Goal: Task Accomplishment & Management: Manage account settings

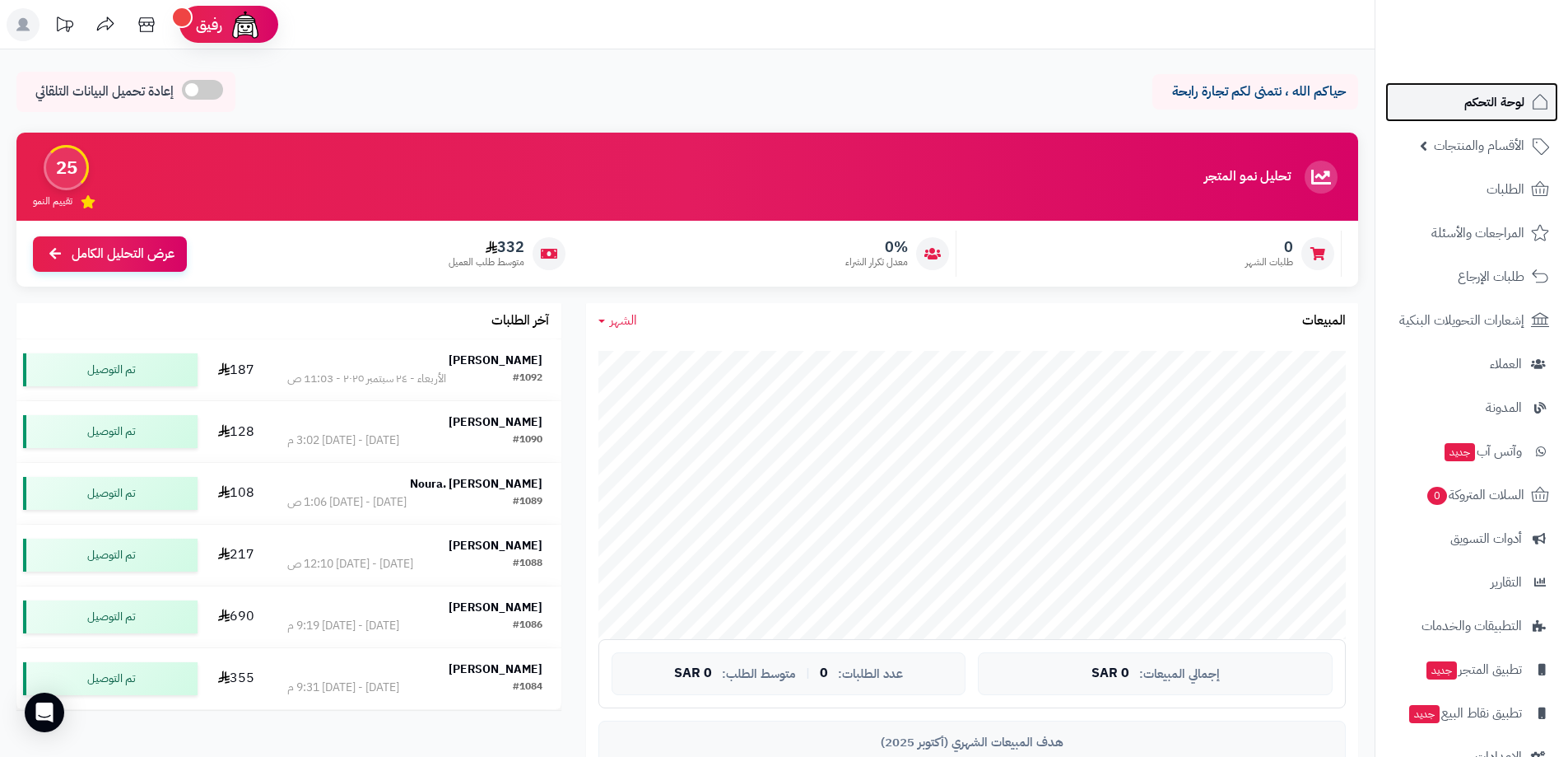
click at [751, 105] on span "لوحة التحكم" at bounding box center [1494, 101] width 60 height 23
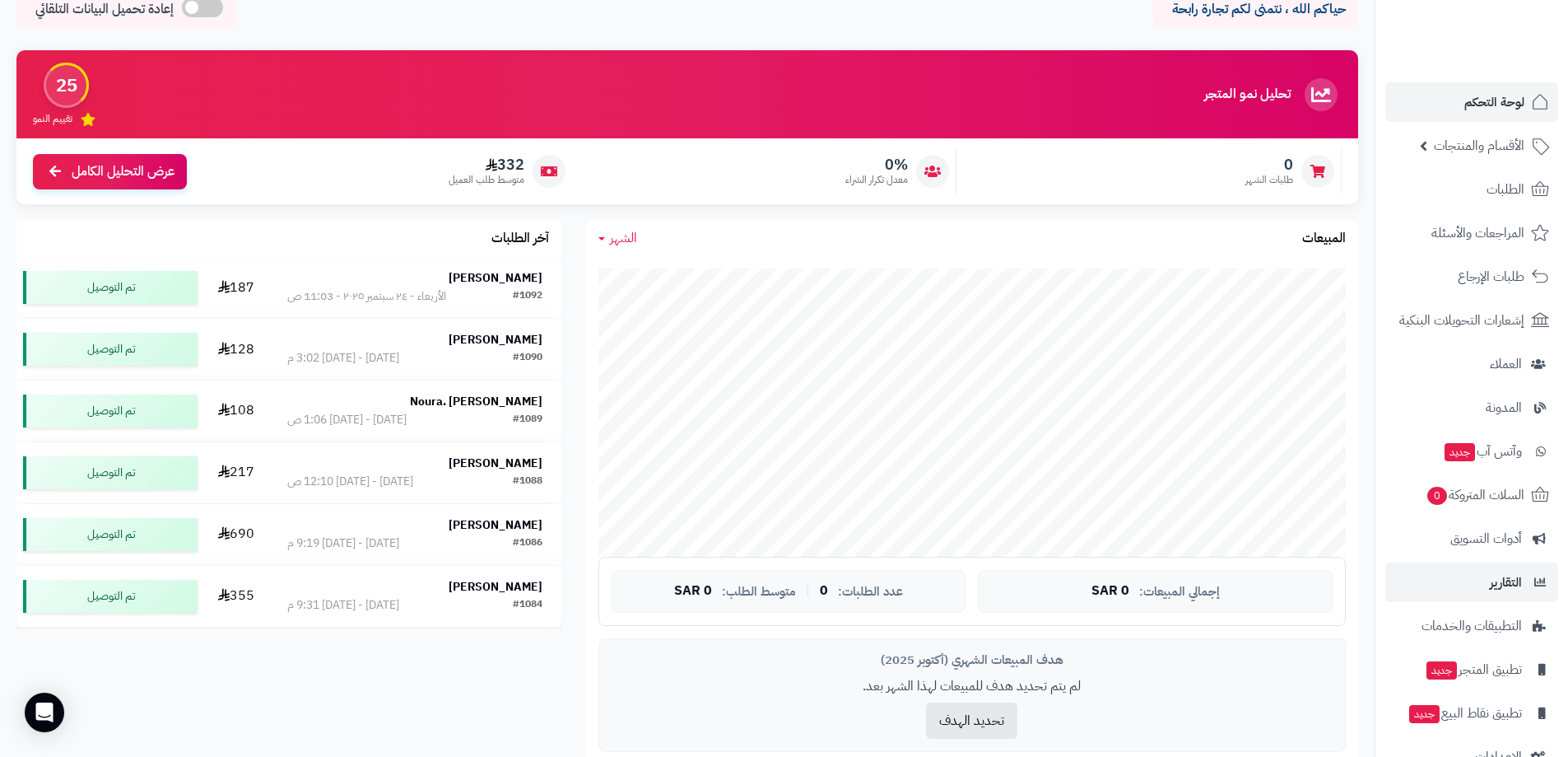
scroll to position [40, 0]
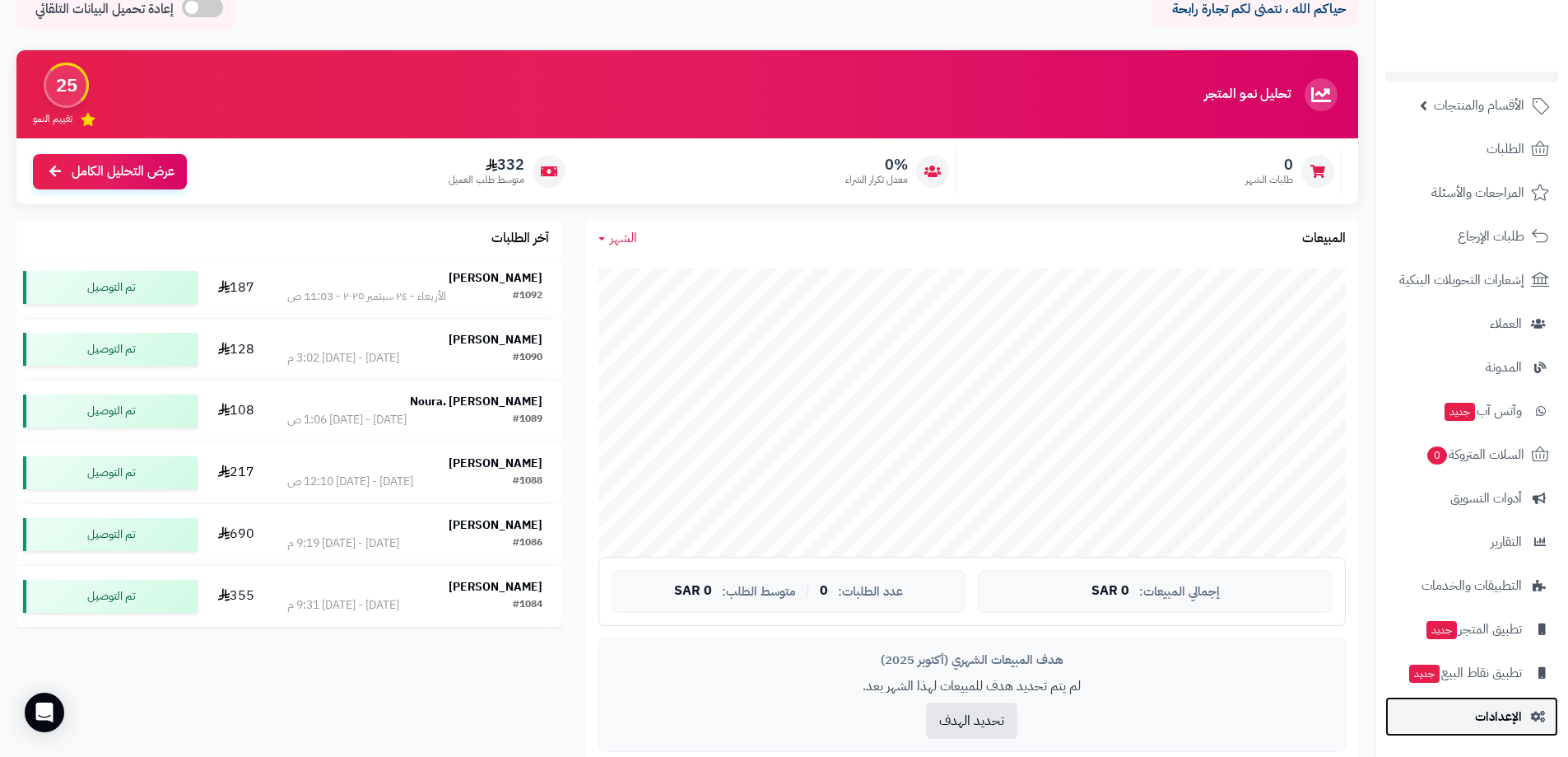
click at [1479, 717] on span "الإعدادات" at bounding box center [1498, 716] width 47 height 23
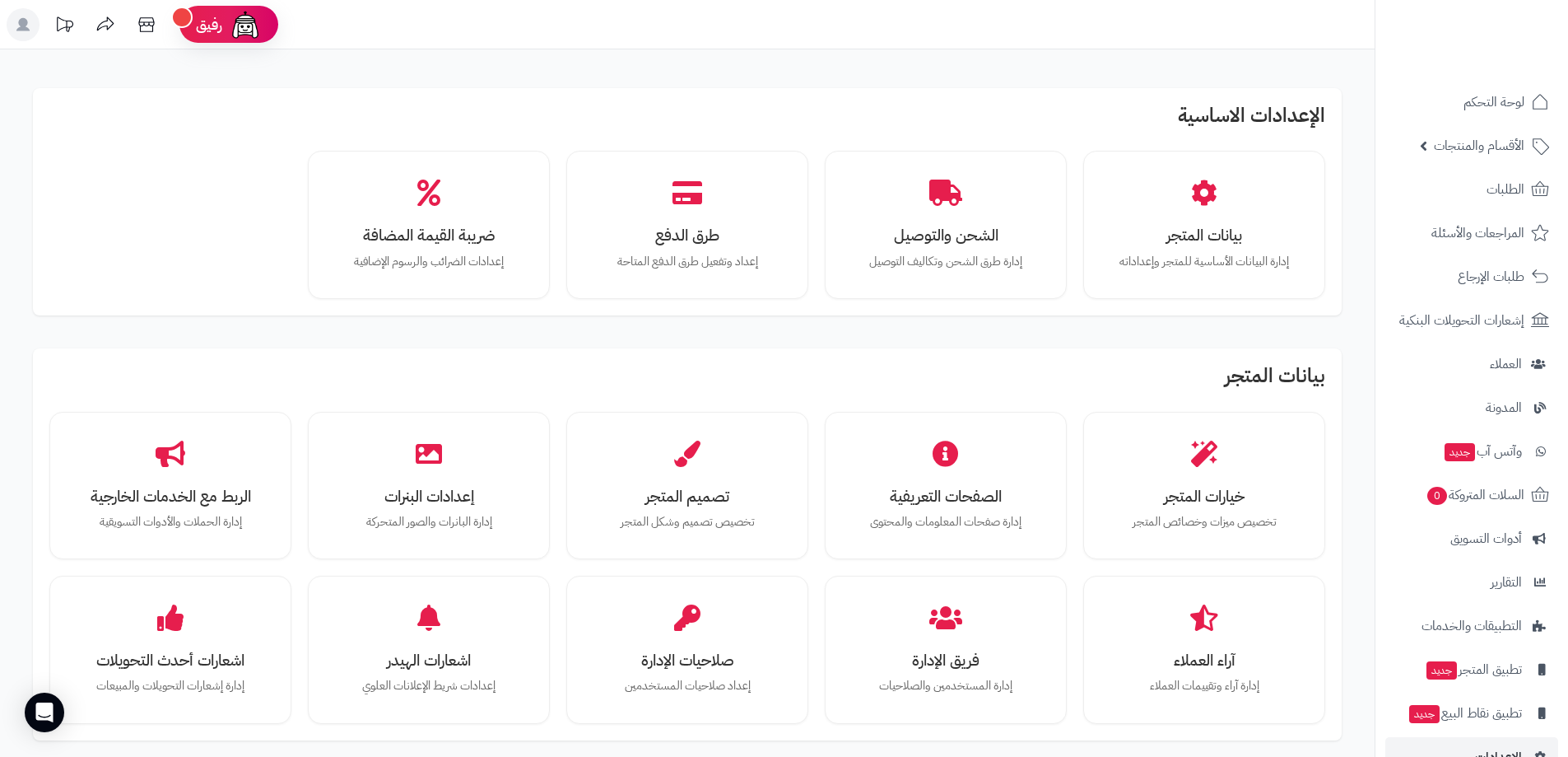
scroll to position [165, 0]
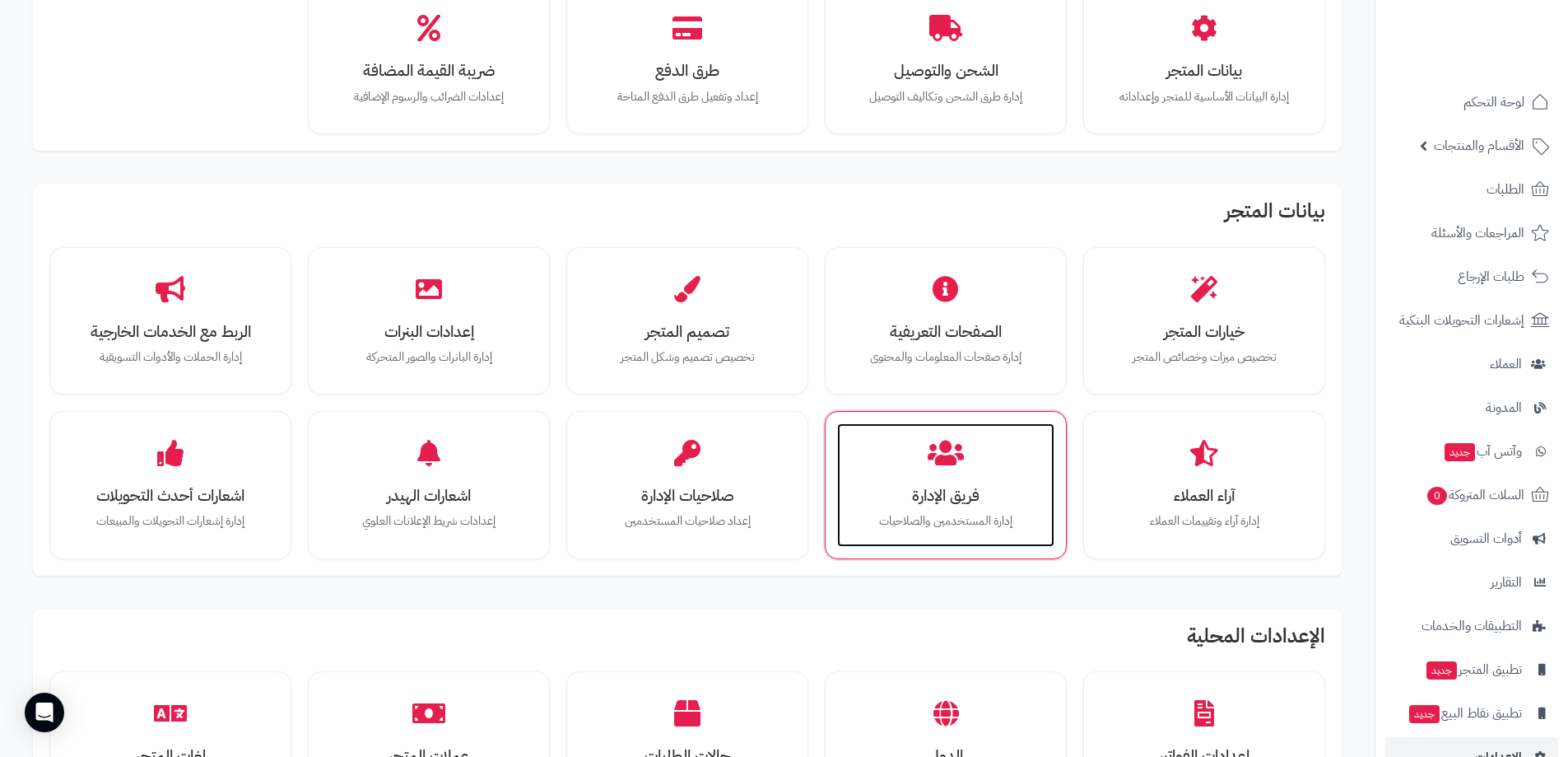
click at [987, 494] on h3 "فريق الإدارة" at bounding box center [945, 495] width 184 height 17
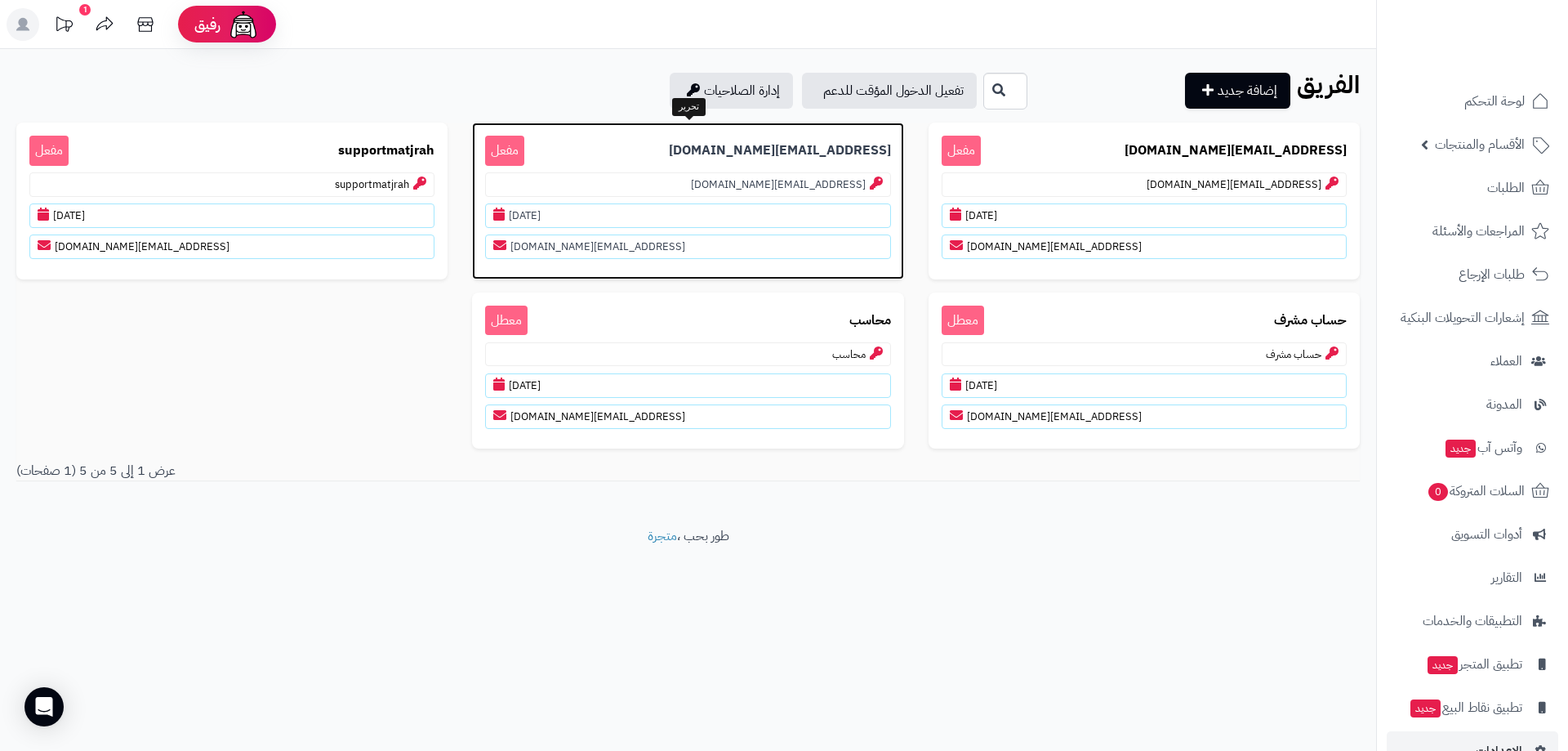
click at [696, 166] on div "faisalcest@gmail.com مفعل faisalcest@gmail.com 07/01/2020 faisalcest@gmail.com" at bounding box center [687, 201] width 432 height 157
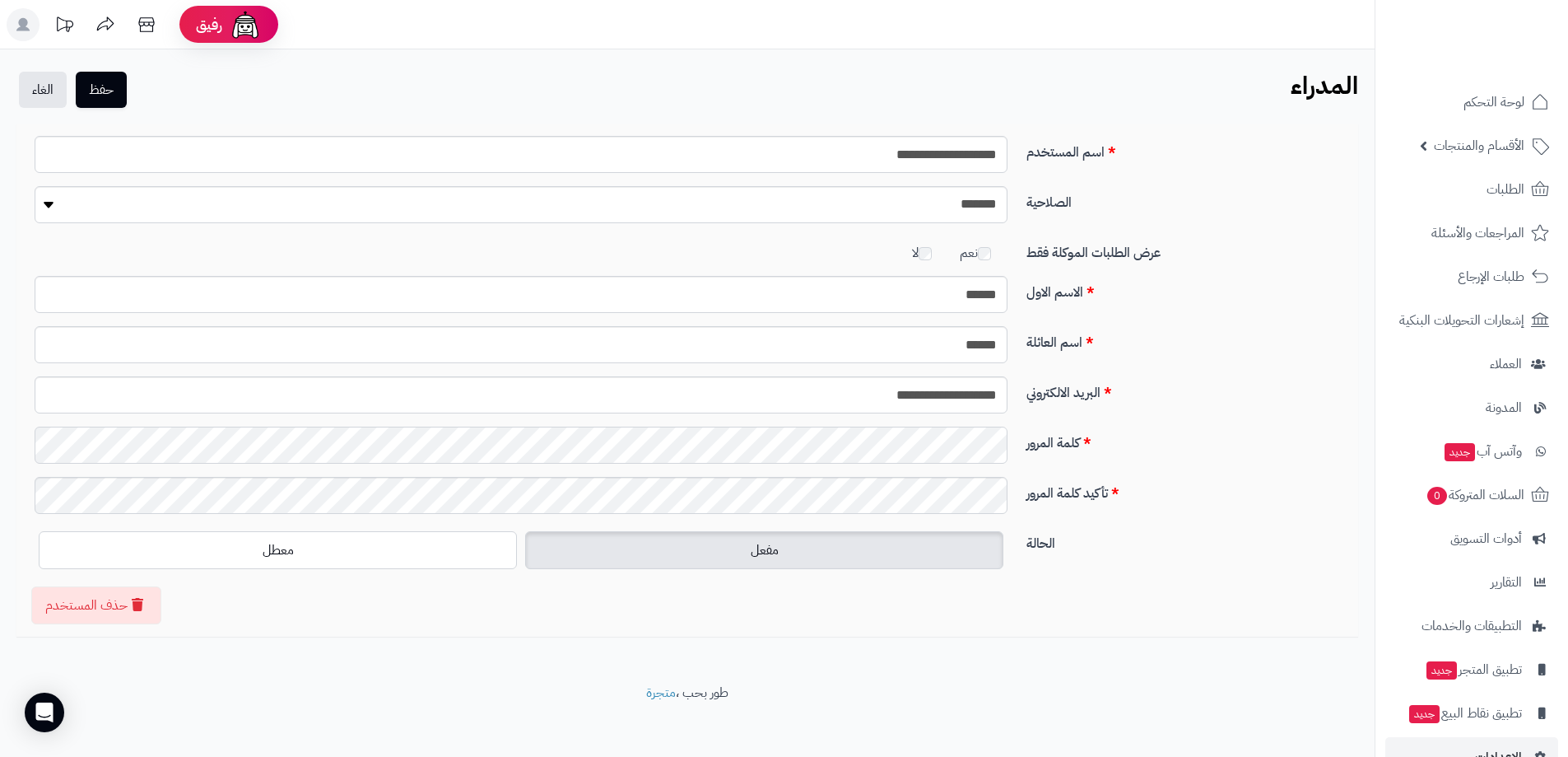
click at [1301, 490] on form "**********" at bounding box center [687, 361] width 1317 height 451
click at [1092, 505] on div "تأكيد كلمة المرور" at bounding box center [687, 501] width 1330 height 51
click at [1150, 406] on form "**********" at bounding box center [687, 361] width 1317 height 451
click at [1059, 447] on div "كلمة المرور" at bounding box center [687, 452] width 1330 height 51
click at [1206, 499] on div "تأكيد كلمة المرور" at bounding box center [687, 501] width 1330 height 51
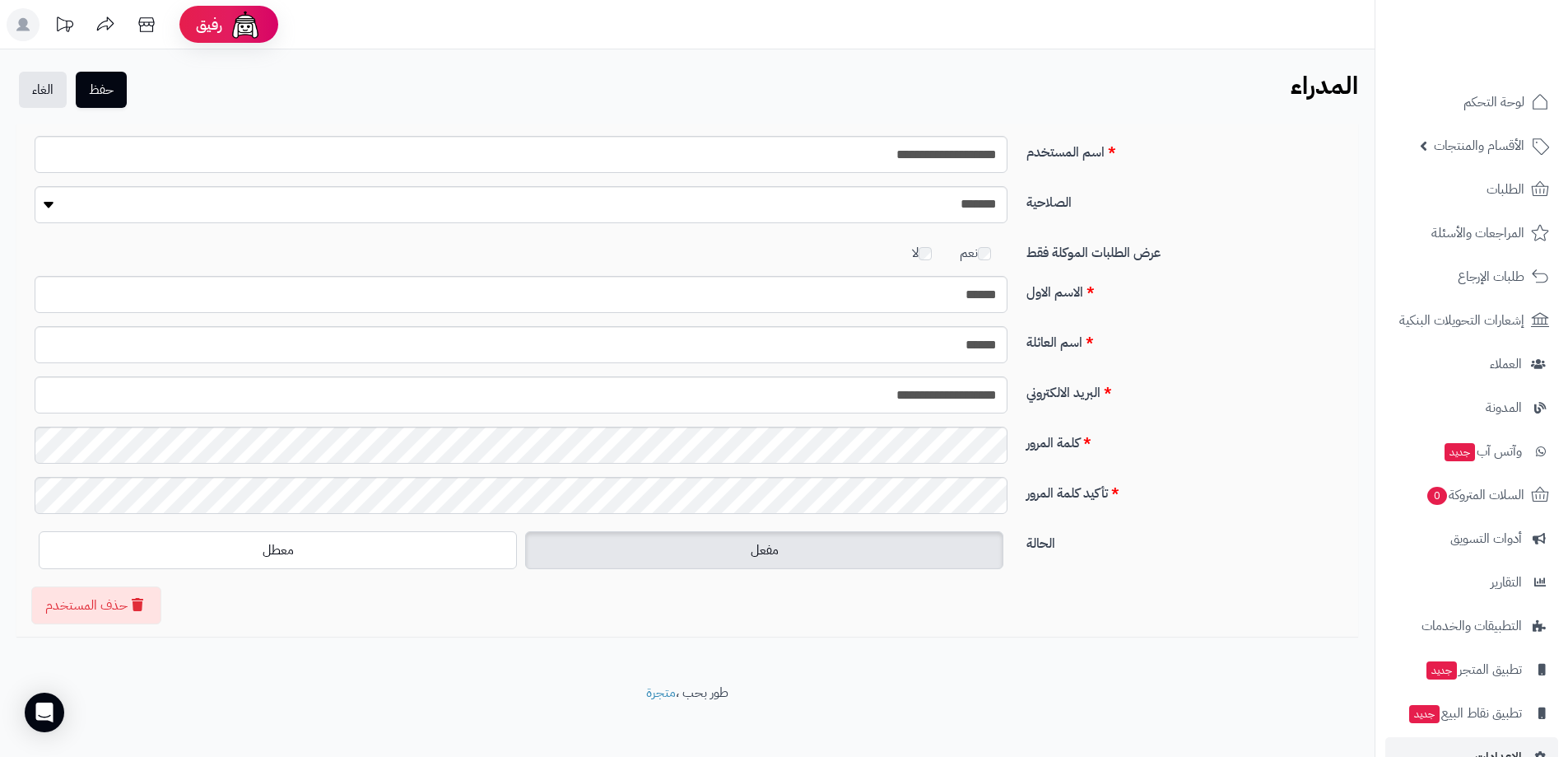
click at [1168, 569] on div "الحالة مفعل معطل" at bounding box center [687, 556] width 1330 height 59
click at [105, 97] on button "حفظ" at bounding box center [100, 88] width 51 height 36
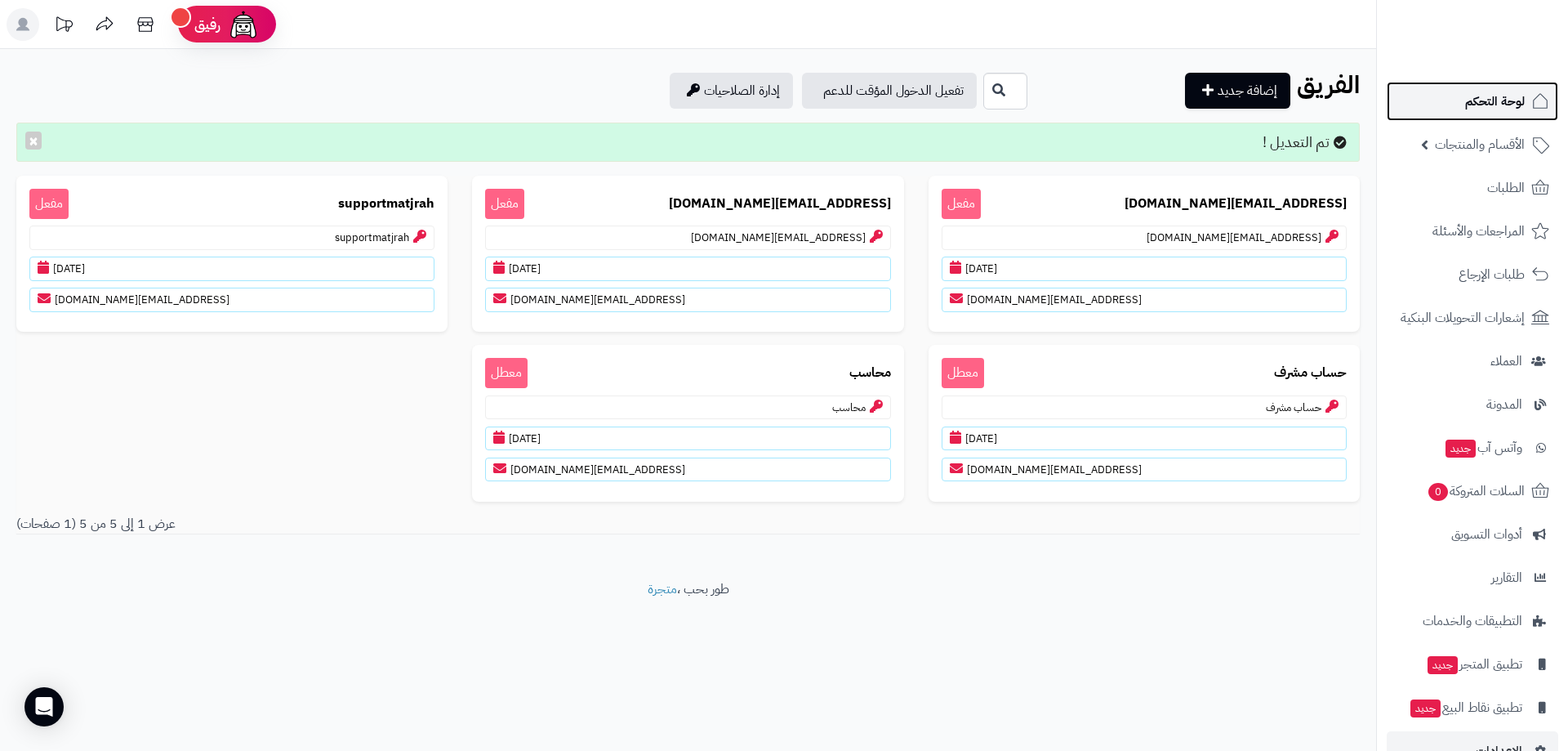
click at [1506, 110] on span "لوحة التحكم" at bounding box center [1495, 100] width 59 height 23
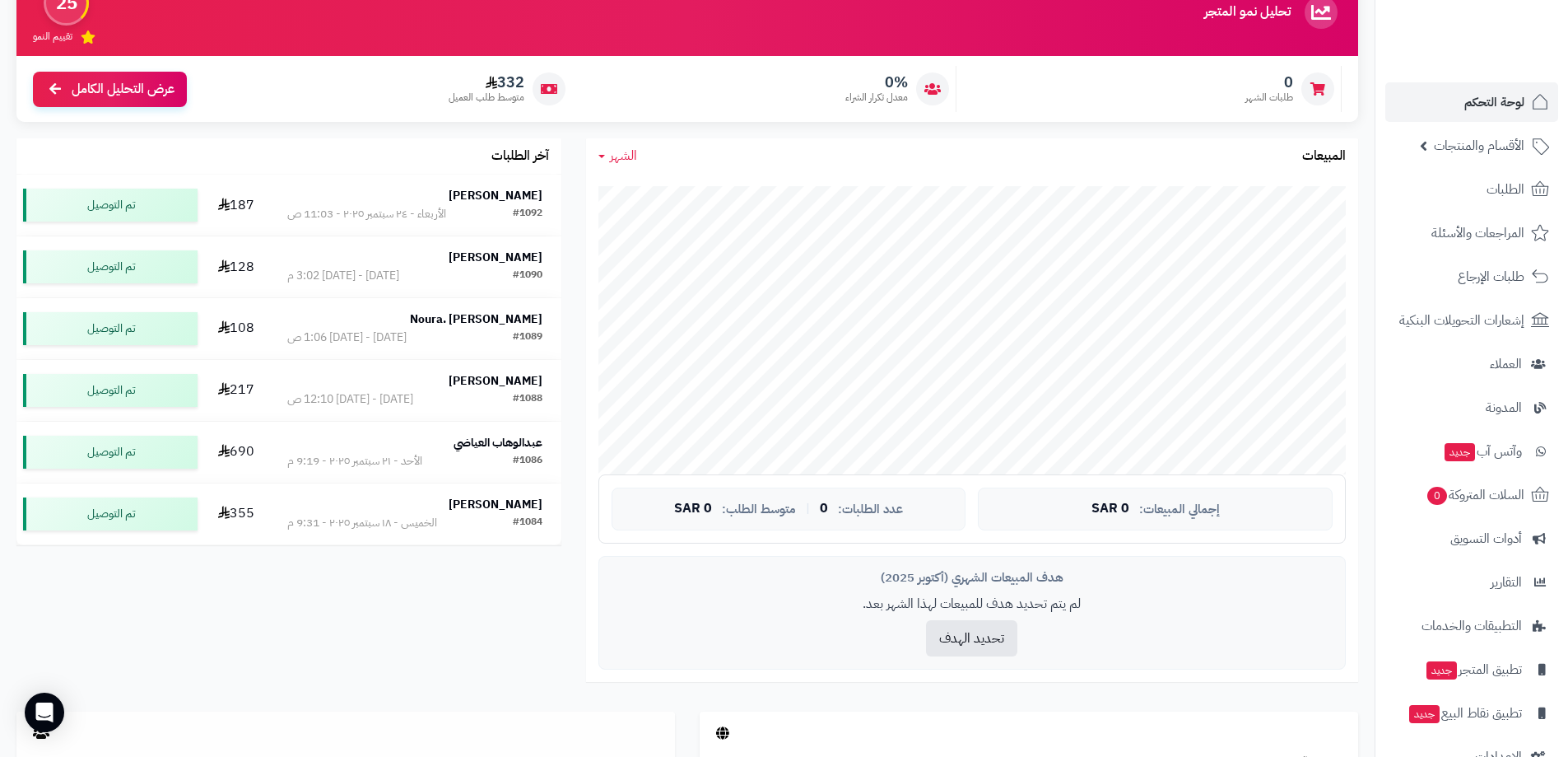
scroll to position [83, 0]
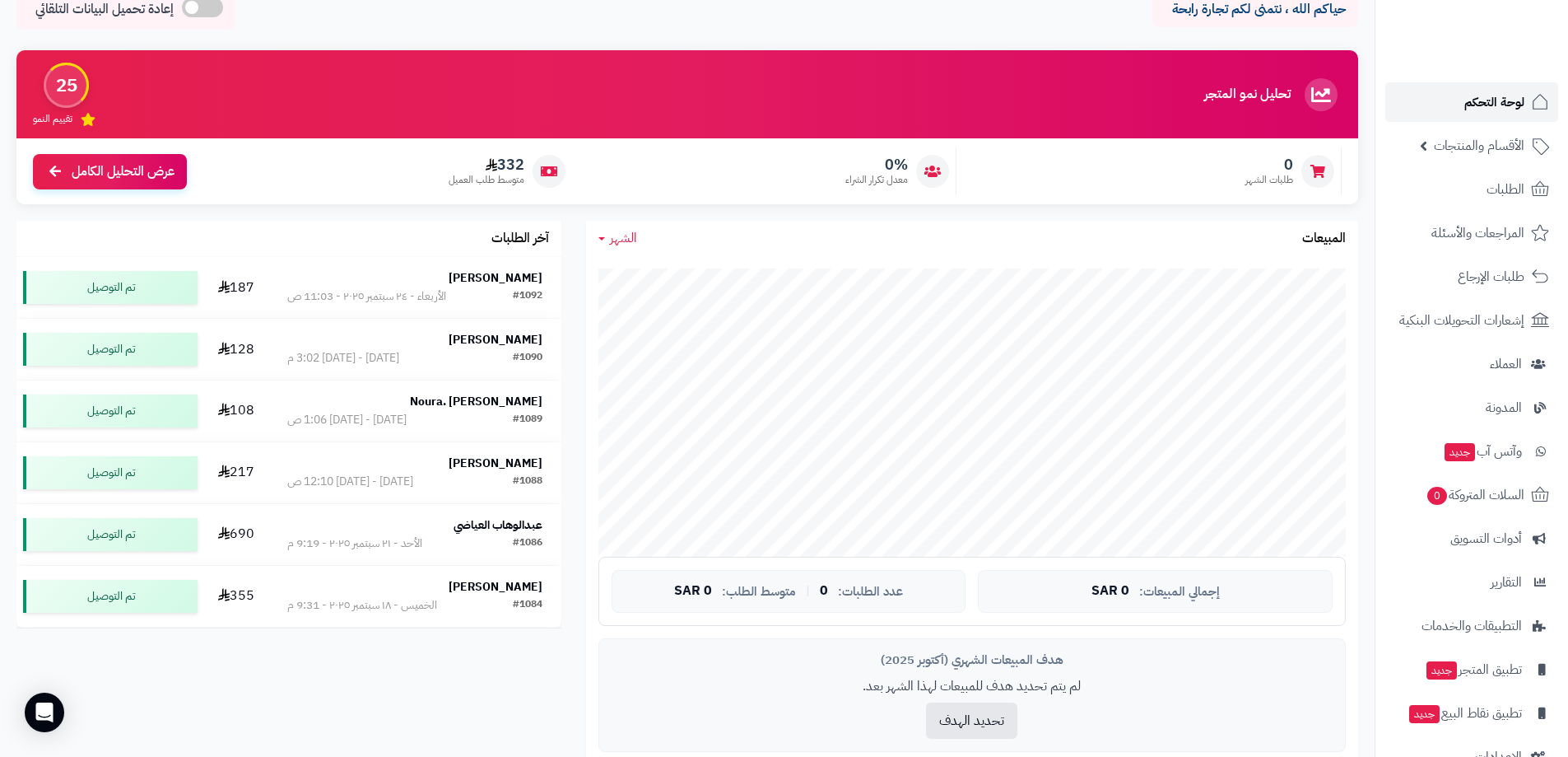
click at [1485, 97] on span "لوحة التحكم" at bounding box center [1494, 101] width 60 height 23
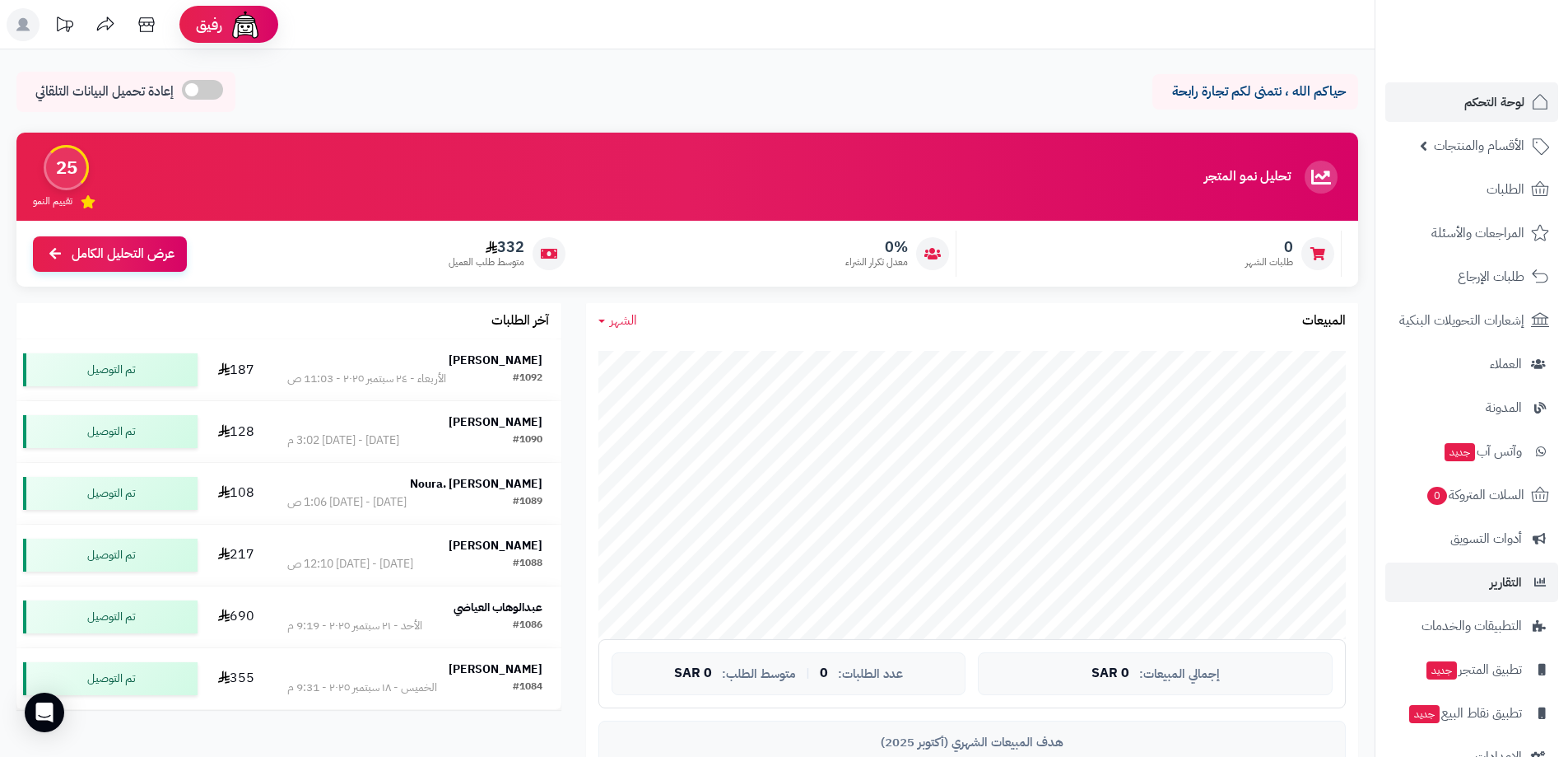
scroll to position [40, 0]
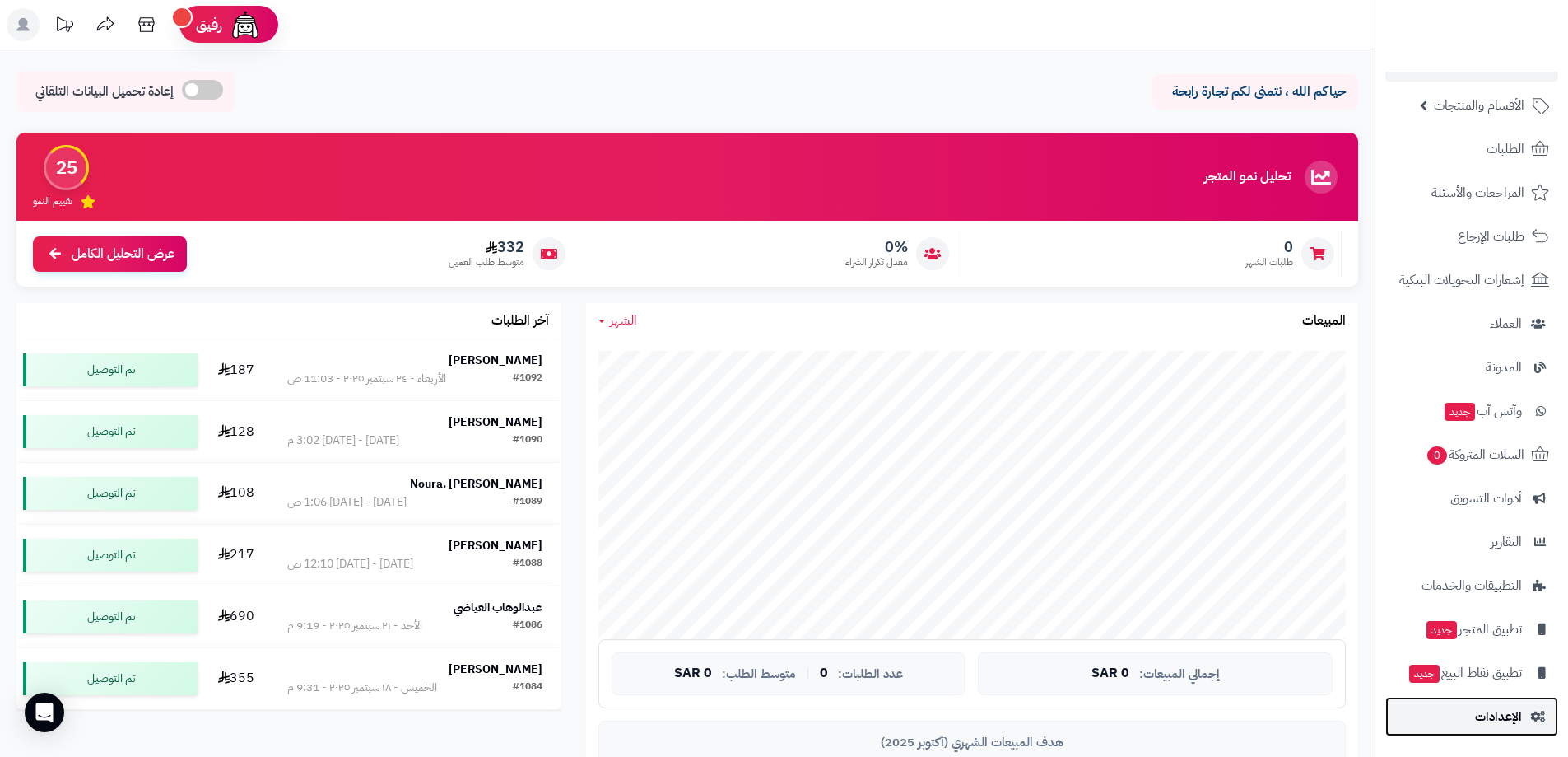
click at [1503, 718] on span "الإعدادات" at bounding box center [1498, 716] width 47 height 23
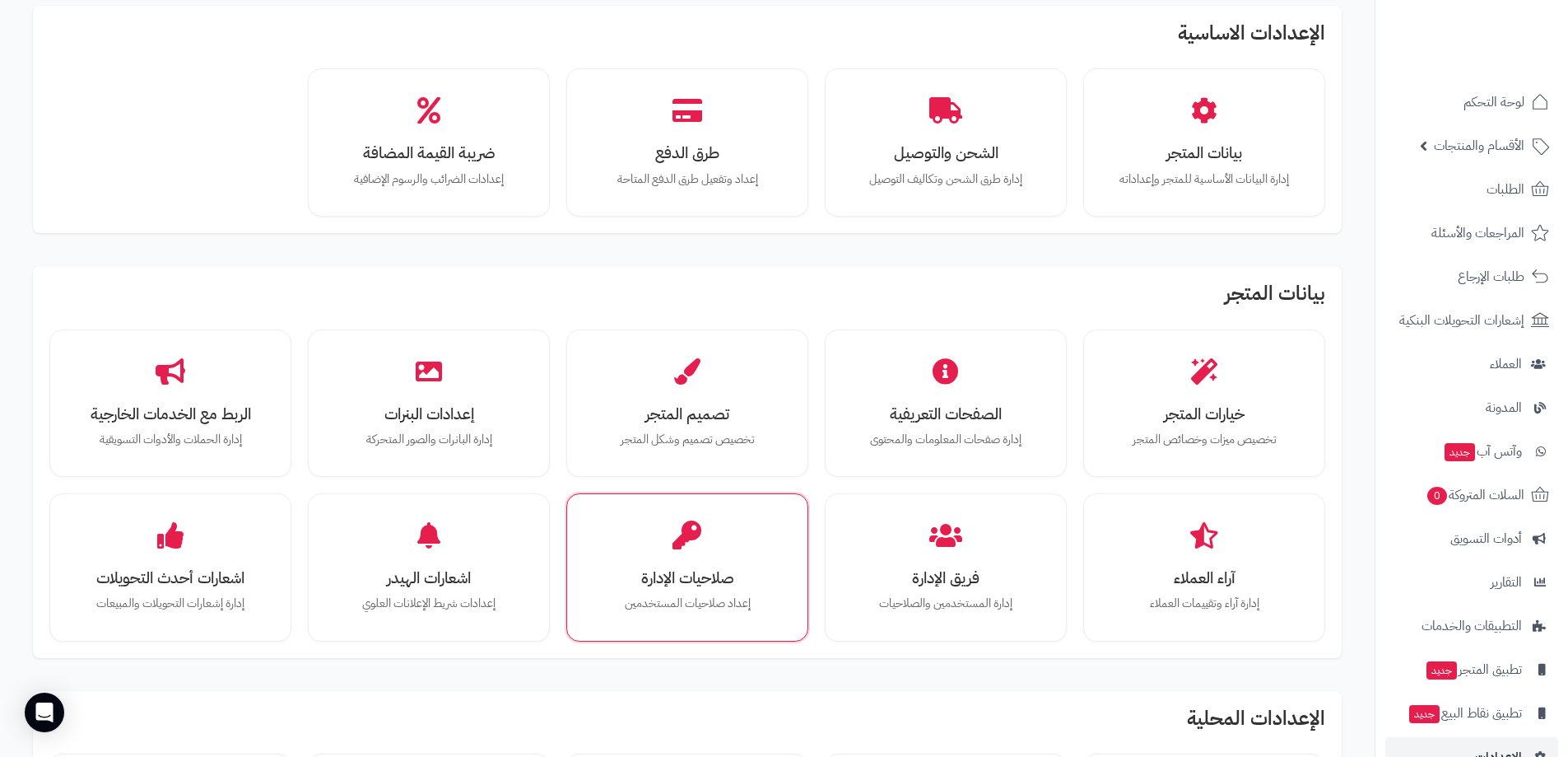
scroll to position [247, 0]
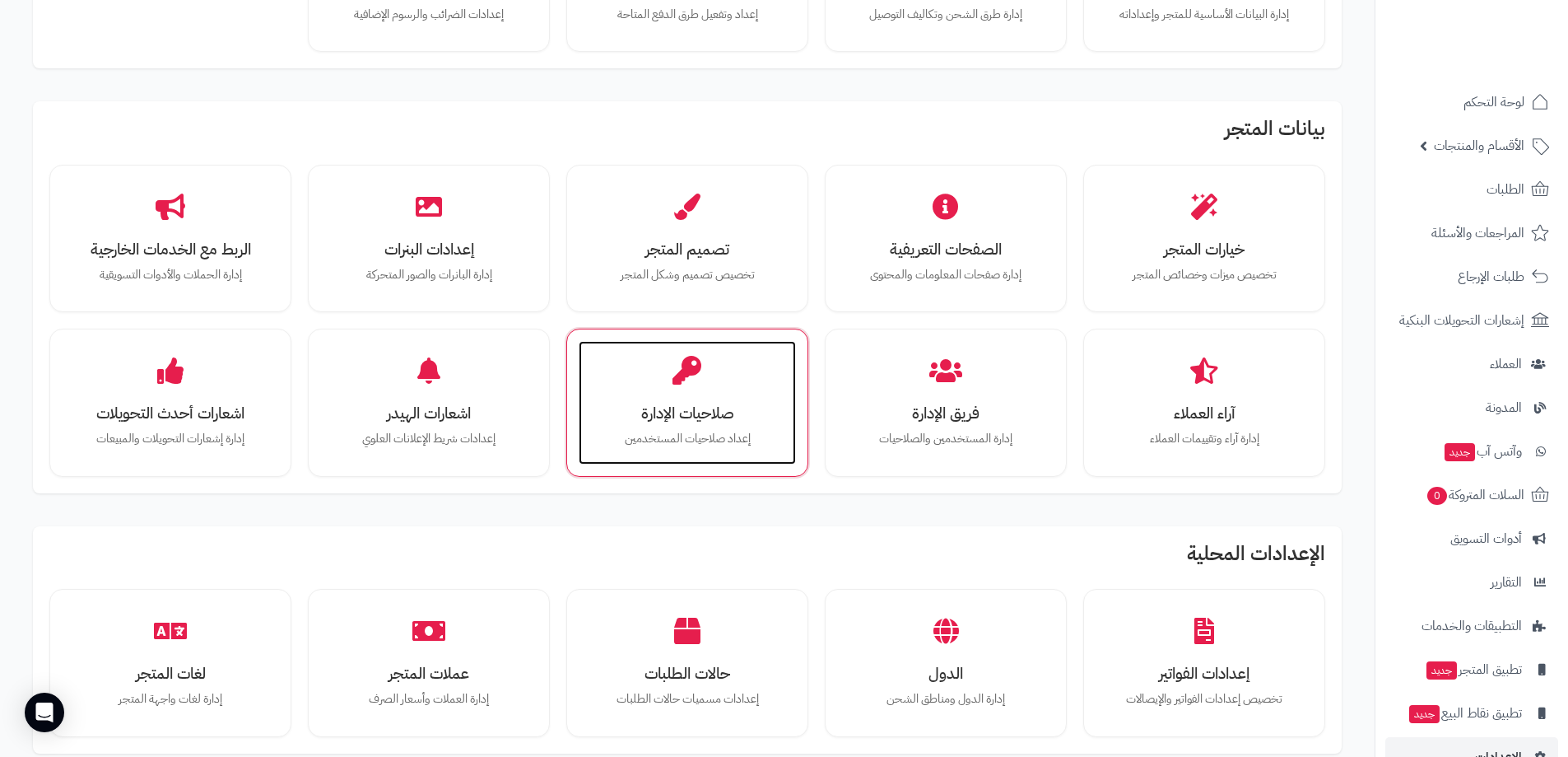
click at [698, 412] on h3 "صلاحيات الإدارة" at bounding box center [687, 412] width 184 height 17
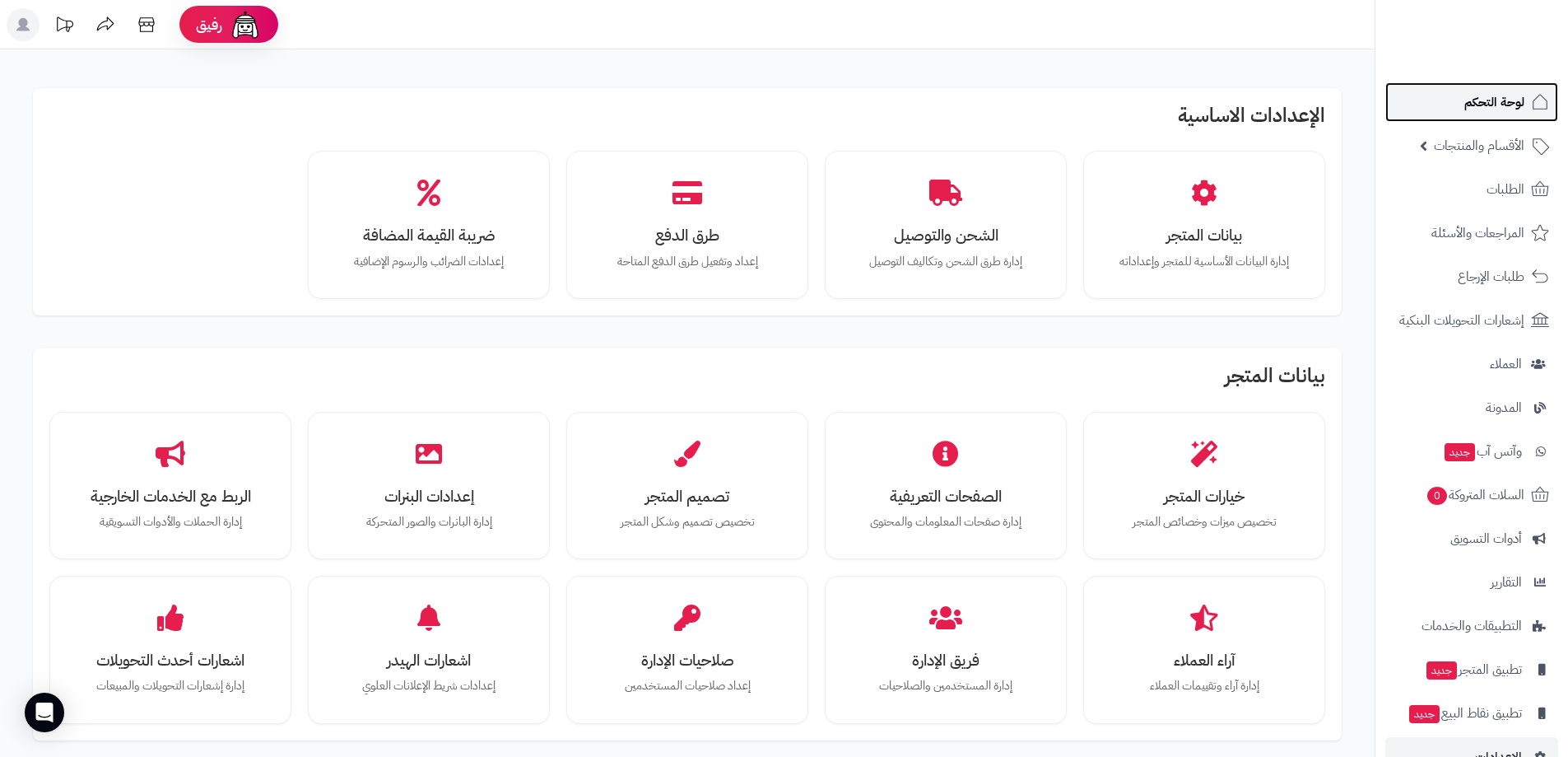
click at [1479, 103] on span "لوحة التحكم" at bounding box center [1494, 101] width 60 height 23
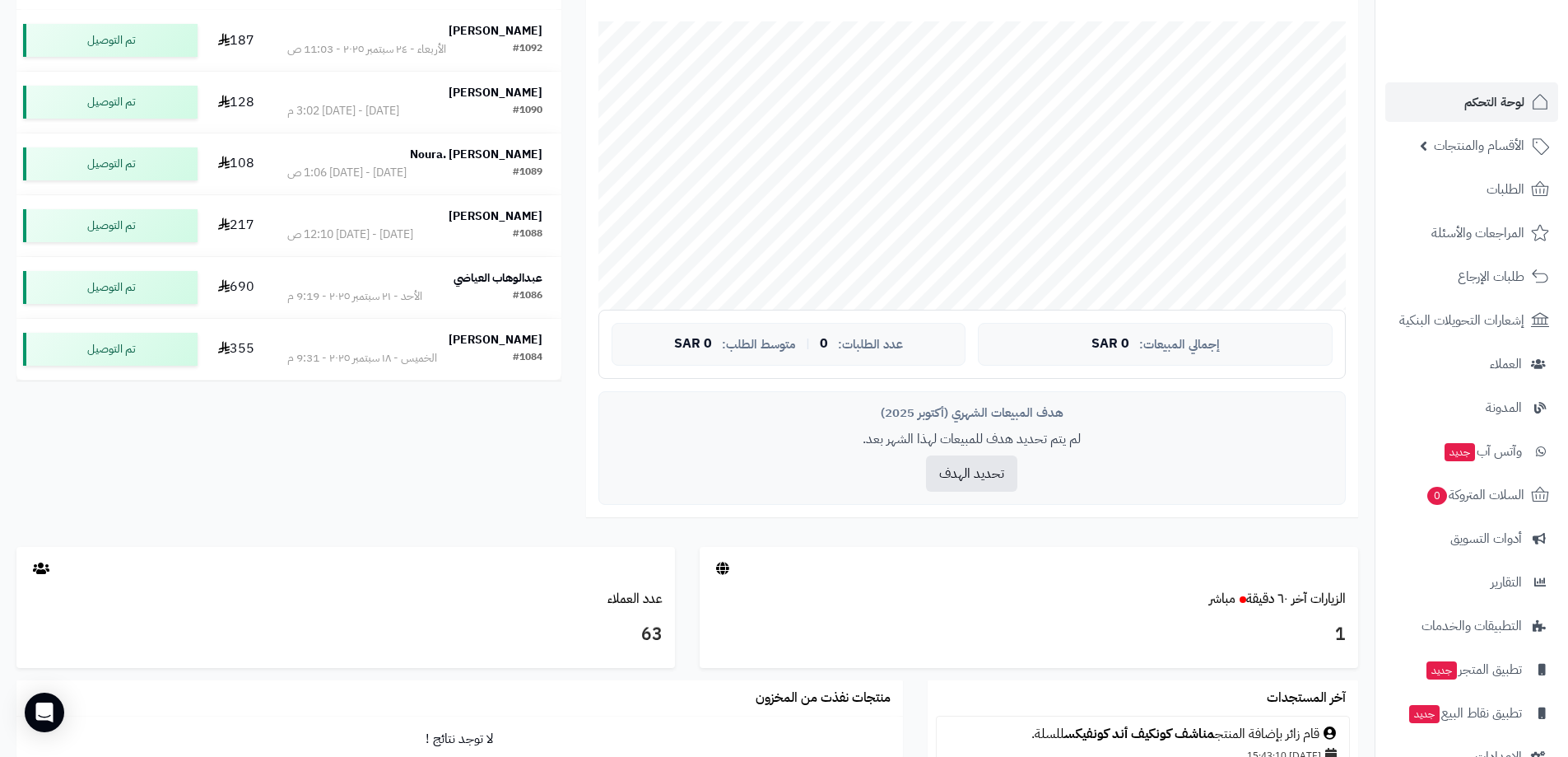
scroll to position [494, 0]
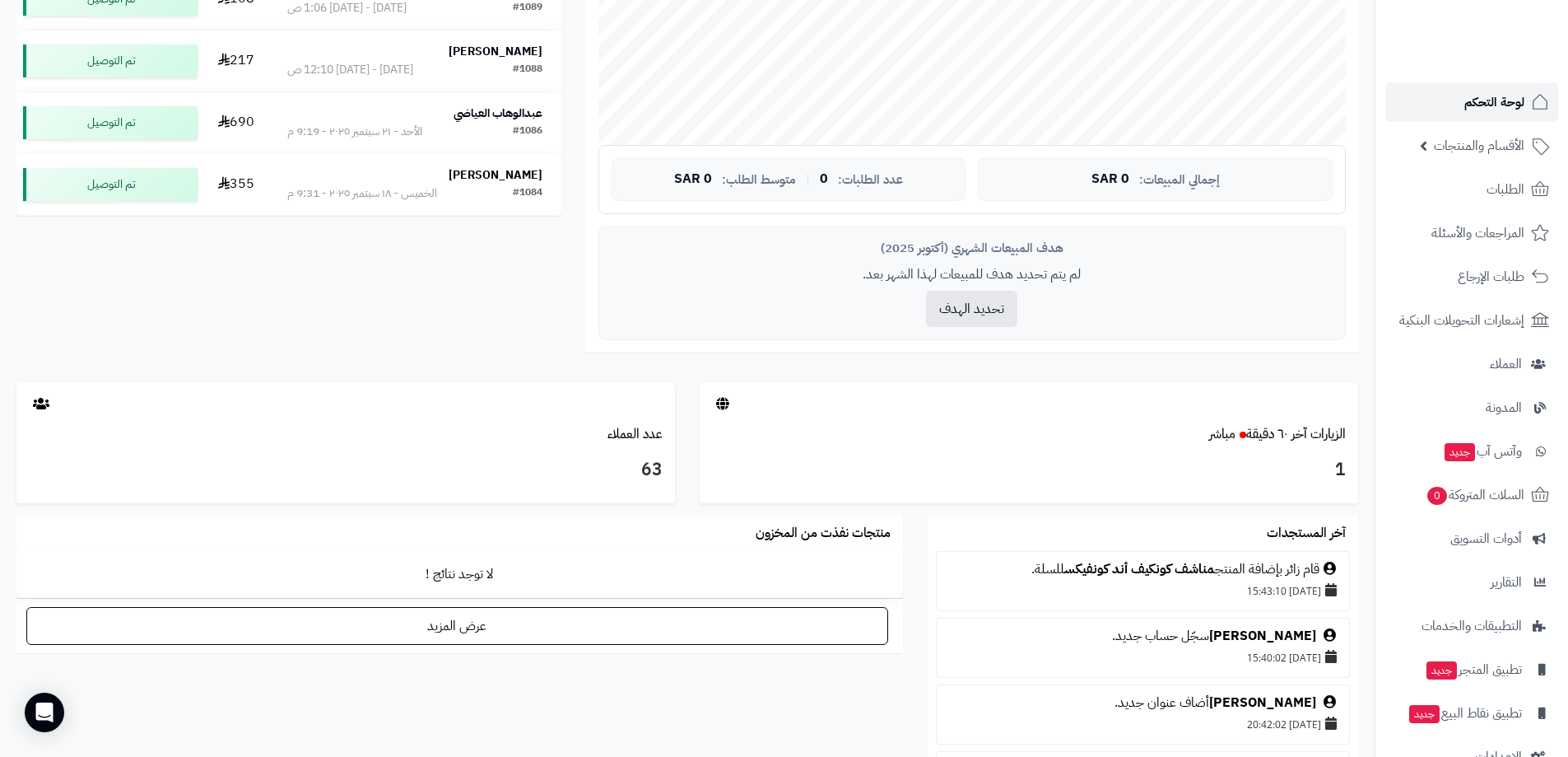
click at [1478, 104] on span "لوحة التحكم" at bounding box center [1494, 101] width 60 height 23
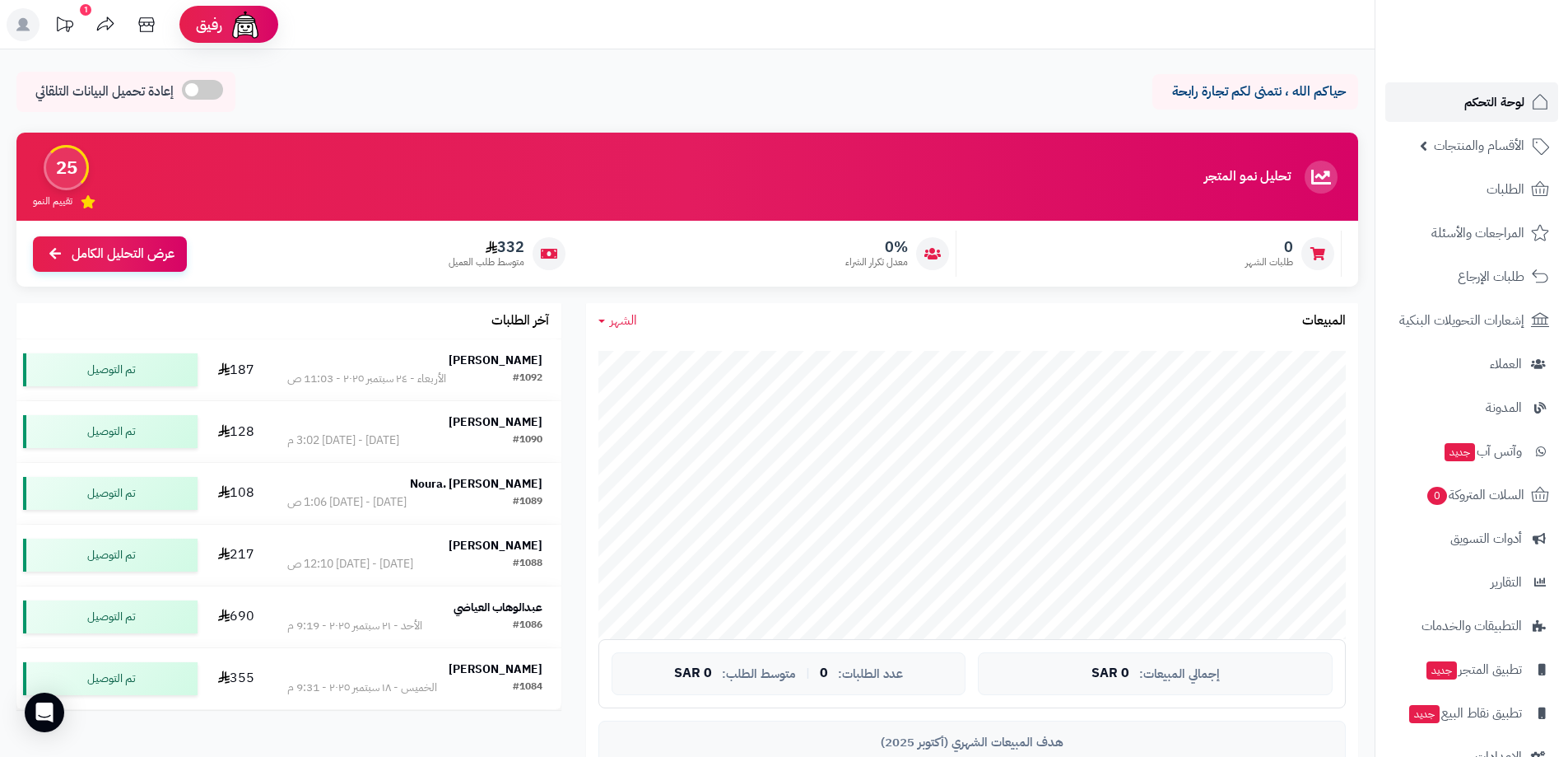
click at [1473, 96] on span "لوحة التحكم" at bounding box center [1494, 101] width 60 height 23
click at [1481, 106] on span "لوحة التحكم" at bounding box center [1494, 101] width 60 height 23
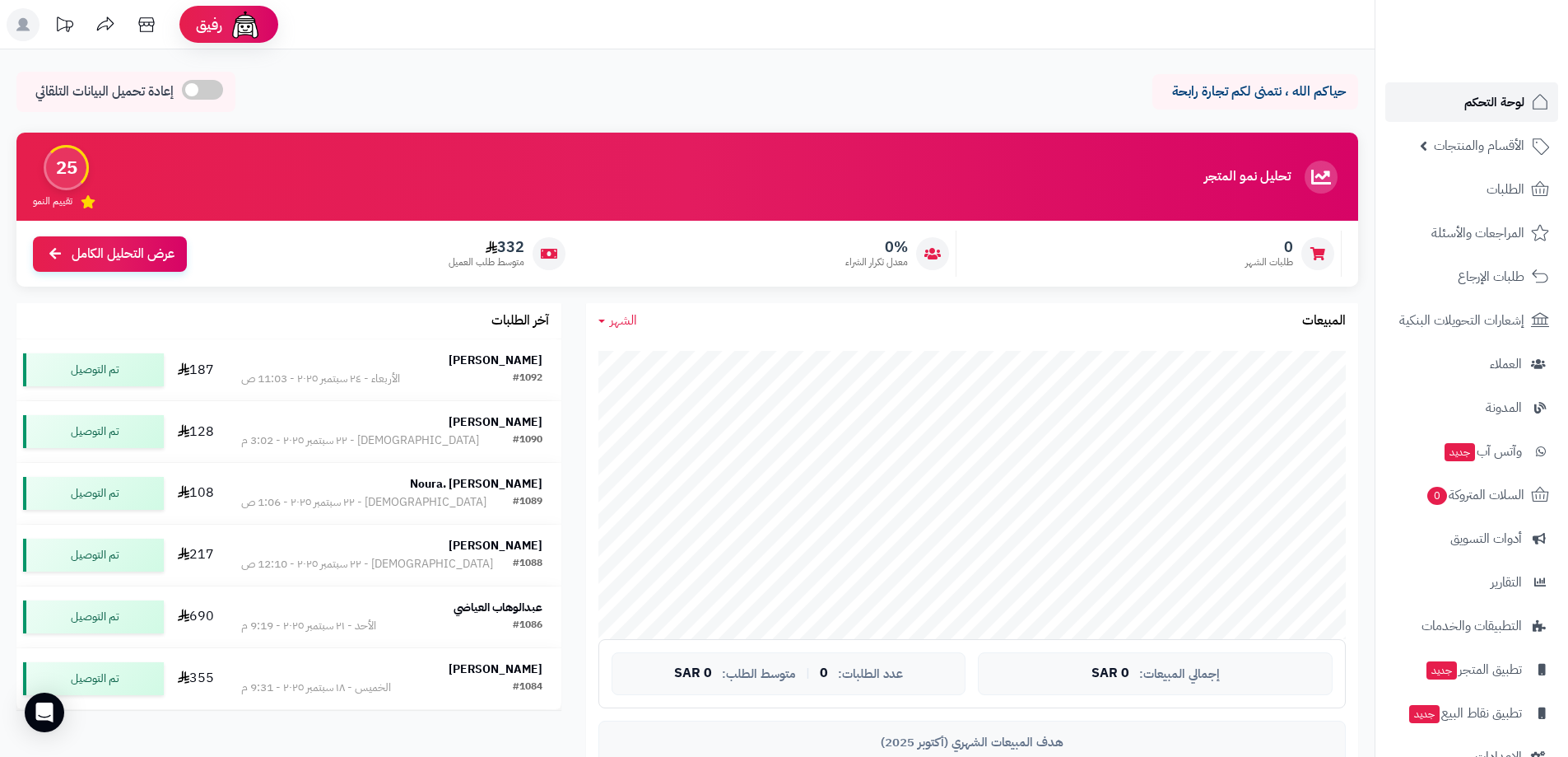
click at [1481, 106] on span "لوحة التحكم" at bounding box center [1494, 101] width 60 height 23
